Goal: Transaction & Acquisition: Purchase product/service

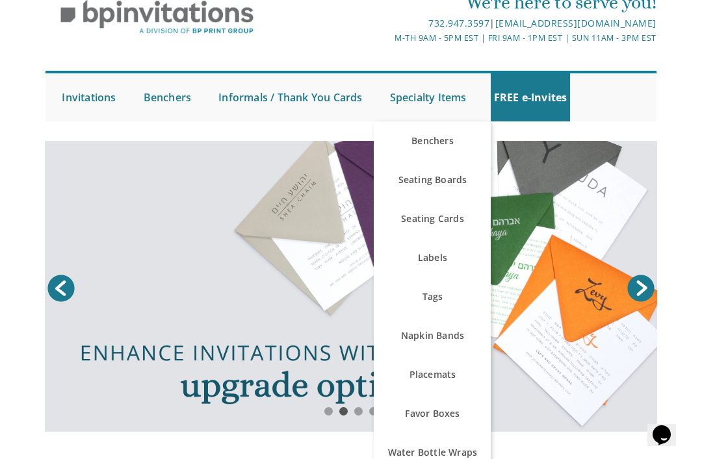
scroll to position [57, 0]
click at [411, 252] on link "Labels" at bounding box center [432, 258] width 117 height 39
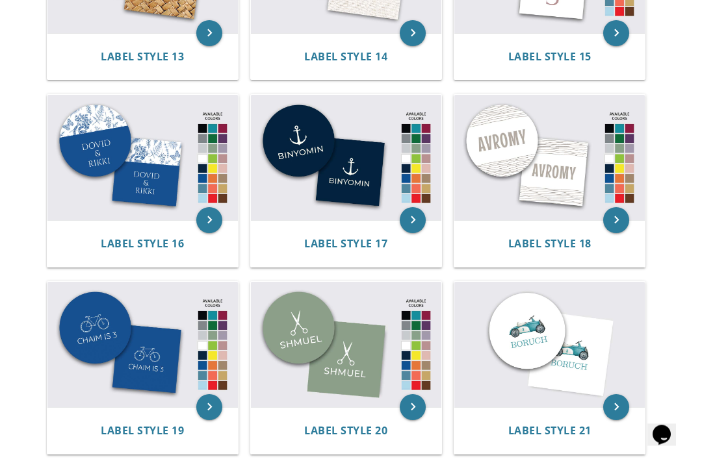
scroll to position [1187, 0]
click at [290, 342] on img at bounding box center [346, 344] width 190 height 125
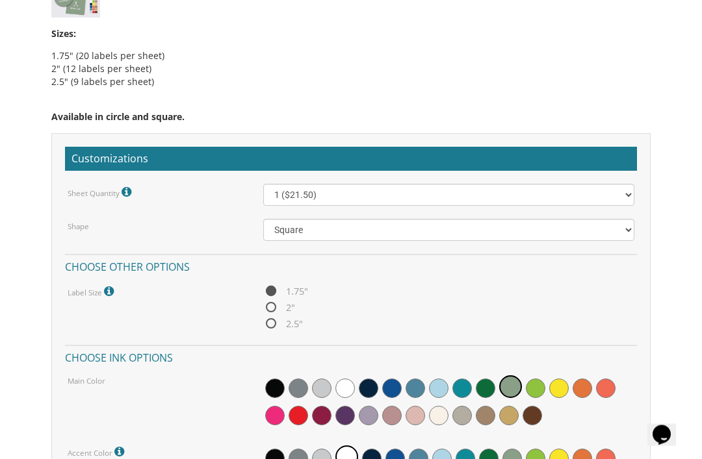
scroll to position [890, 0]
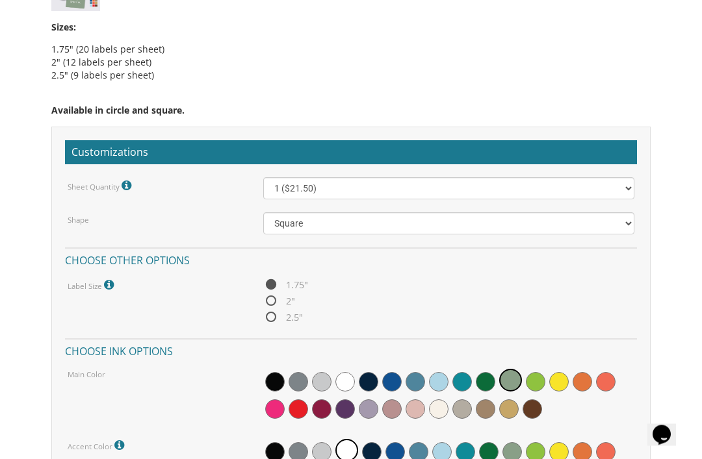
click at [404, 378] on div at bounding box center [449, 396] width 372 height 57
click at [407, 374] on span at bounding box center [415, 381] width 19 height 19
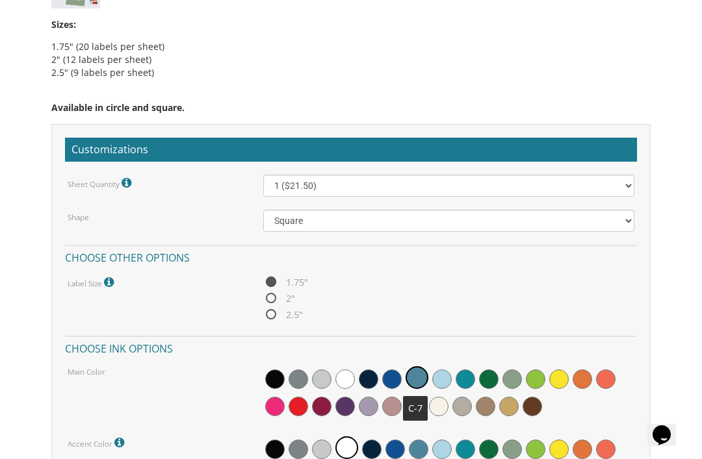
scroll to position [904, 0]
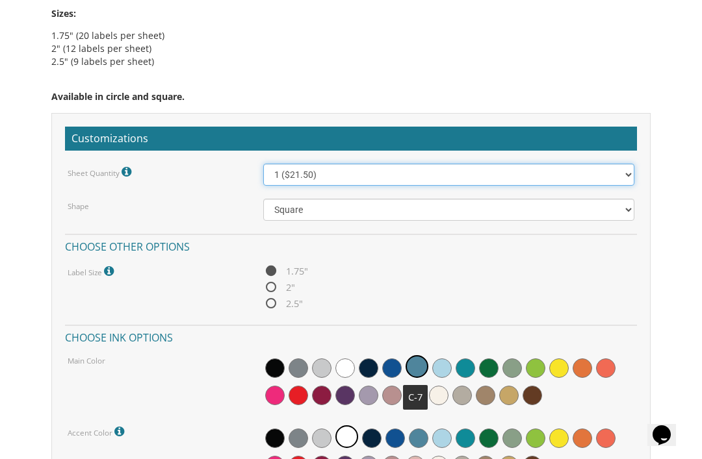
click at [269, 177] on select "1 ($21.50) 2 ($25.00) 3 ($28.50) 4 ($32.00) 5 ($35.50) 6 ($39.00) 7 ($42.50) 8 …" at bounding box center [449, 175] width 372 height 22
select select "4"
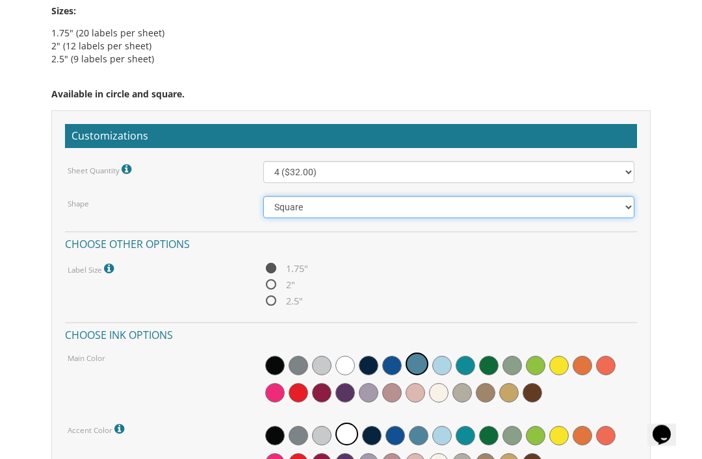
click at [283, 205] on select "Square Circle" at bounding box center [449, 208] width 372 height 22
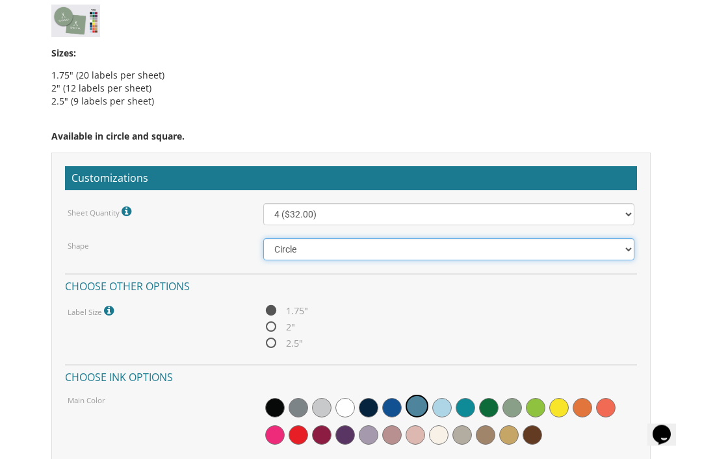
scroll to position [864, 0]
click at [272, 251] on select "Square Circle" at bounding box center [449, 249] width 372 height 22
select select "url("/store/pc/invitations/parts/11x11.jpg")"
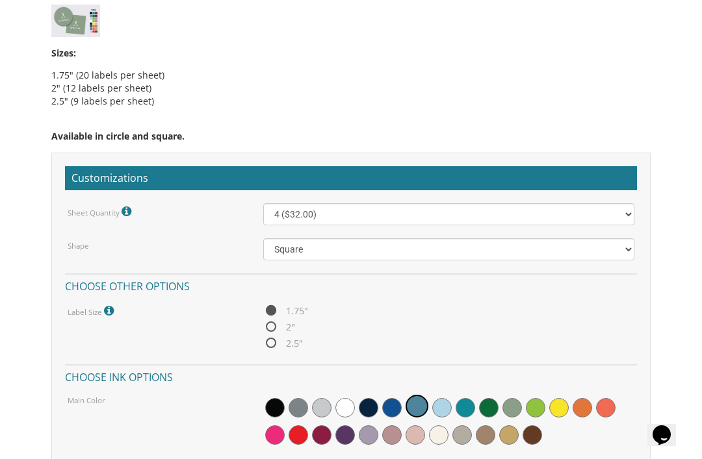
click at [266, 323] on span "2"" at bounding box center [279, 327] width 32 height 16
click at [266, 324] on input "2"" at bounding box center [267, 328] width 8 height 8
radio input "true"
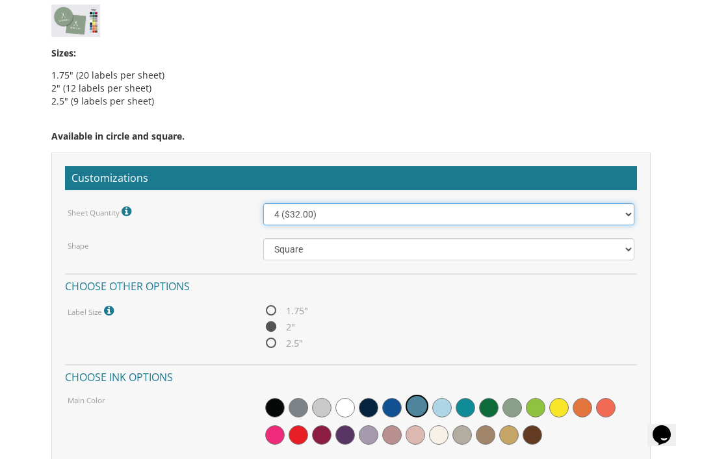
click at [276, 216] on select "1 ($21.50) 2 ($25.00) 3 ($28.50) 4 ($32.00) 5 ($35.50) 6 ($39.00) 7 ($42.50) 8 …" at bounding box center [449, 214] width 372 height 22
select select "7"
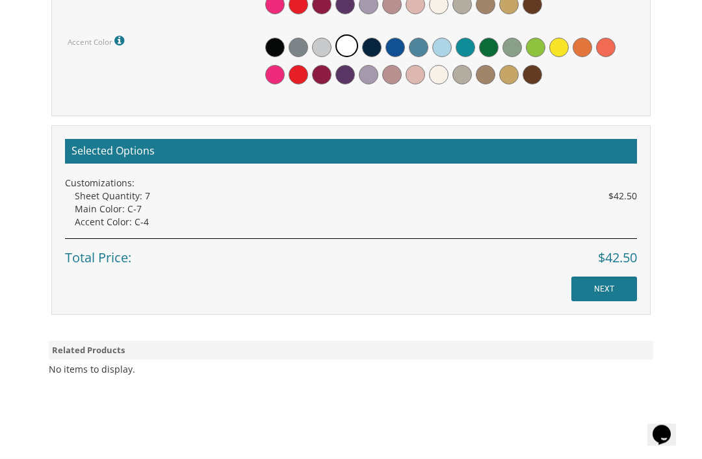
scroll to position [1295, 0]
click at [589, 288] on input "NEXT" at bounding box center [604, 289] width 66 height 25
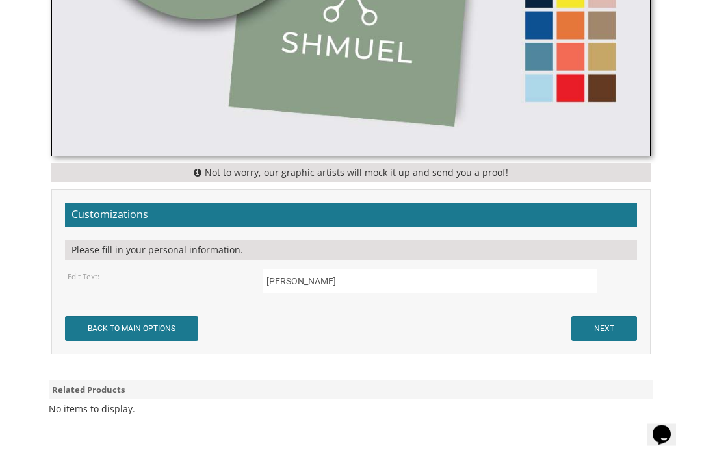
scroll to position [714, 0]
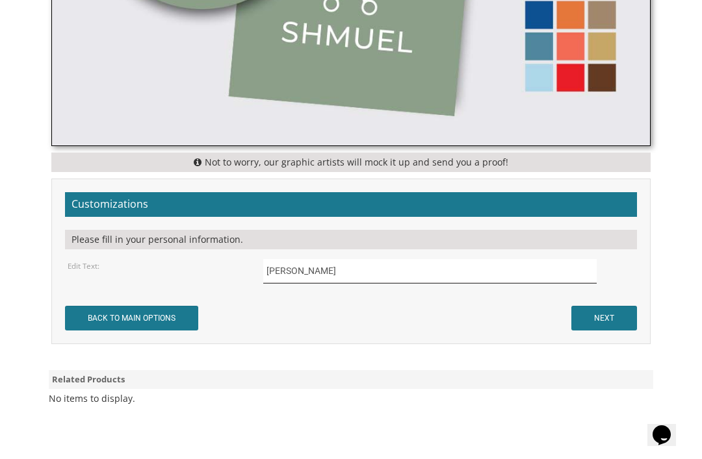
click at [323, 268] on input "Shmuel" at bounding box center [429, 271] width 333 height 24
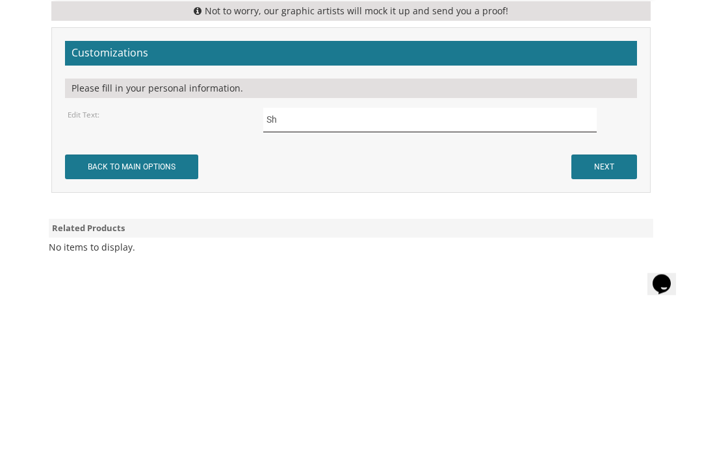
type input "S"
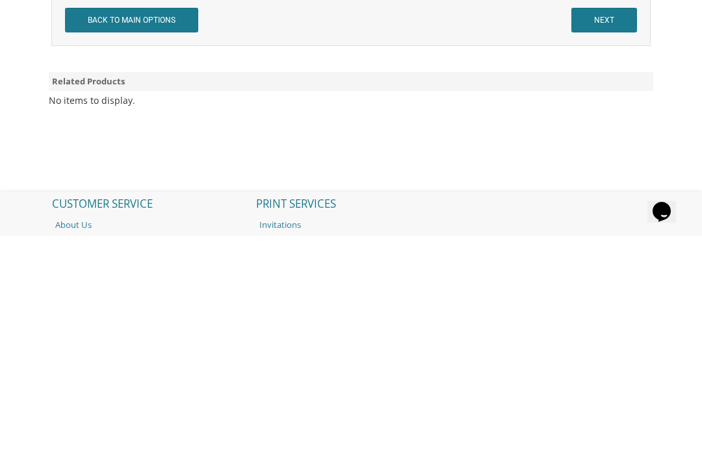
scroll to position [790, 0]
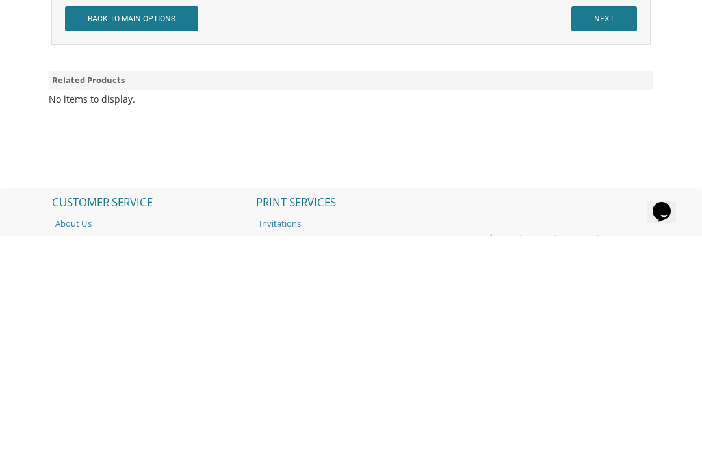
type input "Aryeh"
click at [590, 230] on input "NEXT" at bounding box center [604, 242] width 66 height 25
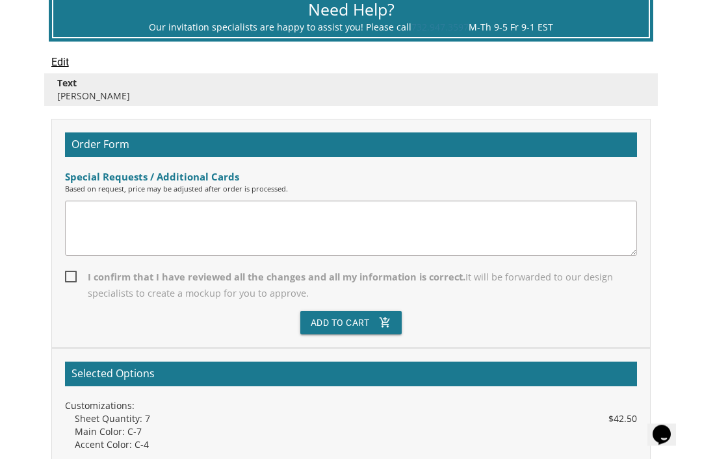
scroll to position [394, 0]
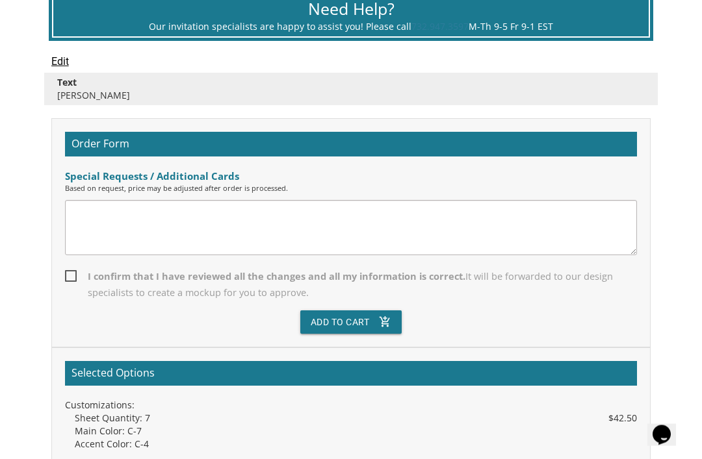
click at [70, 279] on span "I confirm that I have reviewed all the changes and all my information is correc…" at bounding box center [351, 285] width 573 height 32
click at [70, 279] on input "I confirm that I have reviewed all the changes and all my information is correc…" at bounding box center [69, 276] width 8 height 8
checkbox input "true"
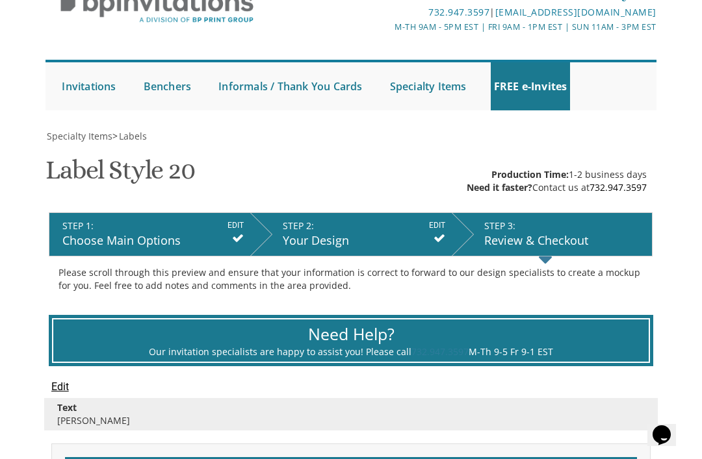
scroll to position [68, 0]
